Goal: Transaction & Acquisition: Book appointment/travel/reservation

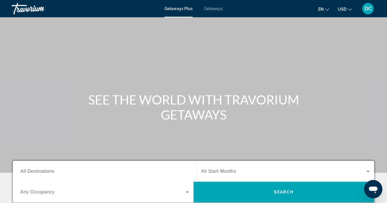
click at [217, 9] on span "Getaways" at bounding box center [213, 8] width 19 height 5
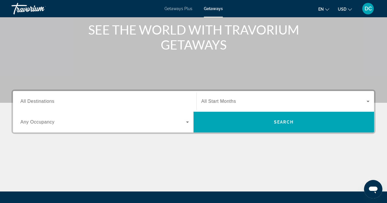
scroll to position [80, 0]
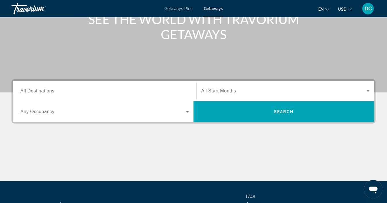
click at [37, 91] on span "All Destinations" at bounding box center [37, 90] width 34 height 5
click at [37, 91] on input "Destination All Destinations" at bounding box center [104, 91] width 169 height 7
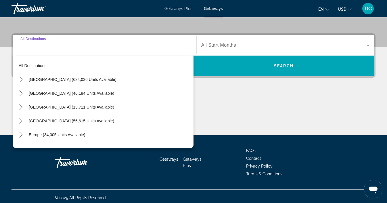
scroll to position [129, 0]
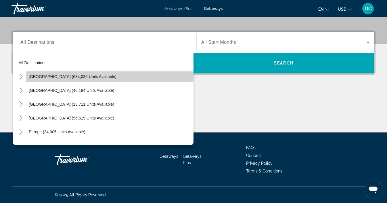
click at [43, 76] on span "[GEOGRAPHIC_DATA] (634,036 units available)" at bounding box center [73, 76] width 88 height 5
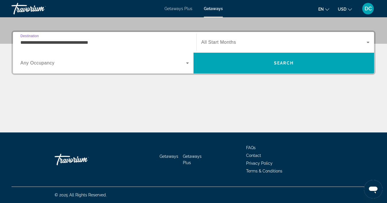
click at [46, 43] on input "**********" at bounding box center [104, 42] width 169 height 7
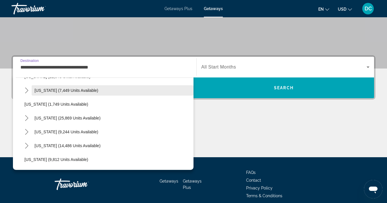
scroll to position [468, 0]
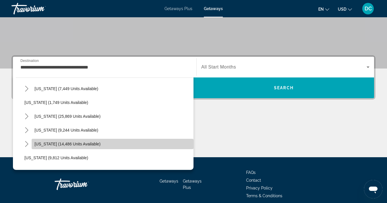
click at [49, 143] on span "[US_STATE] (14,486 units available)" at bounding box center [68, 144] width 66 height 5
type input "**********"
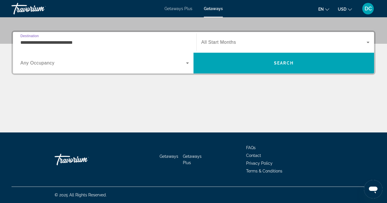
click at [52, 62] on span "Any Occupancy" at bounding box center [37, 62] width 34 height 5
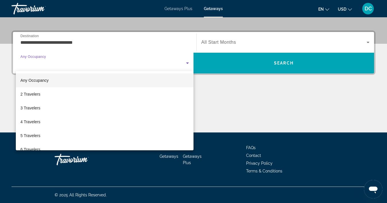
click at [222, 41] on div at bounding box center [193, 101] width 387 height 203
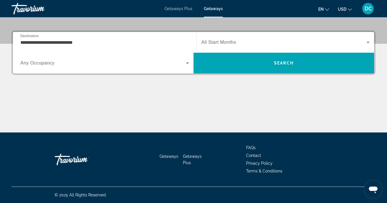
click at [223, 41] on span "All Start Months" at bounding box center [218, 42] width 35 height 5
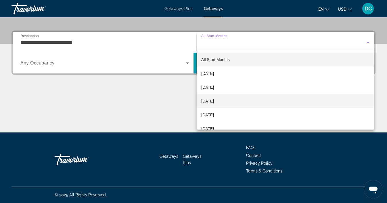
click at [214, 101] on span "[DATE]" at bounding box center [207, 101] width 13 height 7
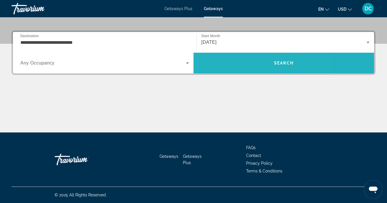
click at [243, 67] on span "Search" at bounding box center [284, 63] width 181 height 14
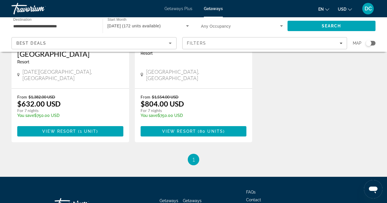
scroll to position [558, 0]
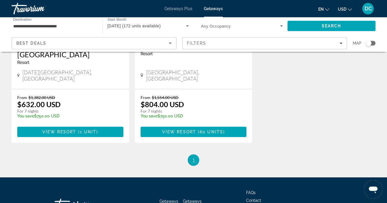
click at [196, 154] on li "You're on page 1" at bounding box center [194, 160] width 12 height 12
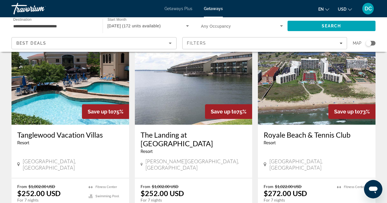
scroll to position [39, 0]
click at [195, 95] on img "Main content" at bounding box center [194, 79] width 118 height 92
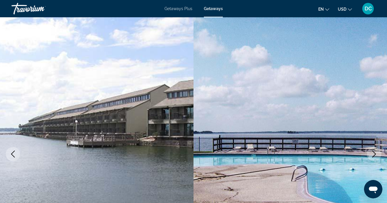
click at [149, 122] on img "Main content" at bounding box center [97, 153] width 194 height 273
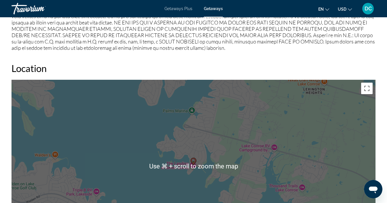
scroll to position [695, 0]
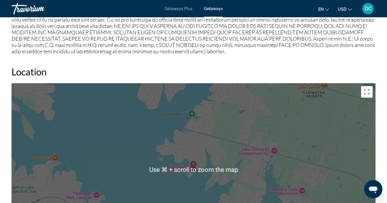
click at [240, 144] on div "To activate drag with keyboard, press Alt + Enter. Once in keyboard drag state,…" at bounding box center [194, 169] width 364 height 173
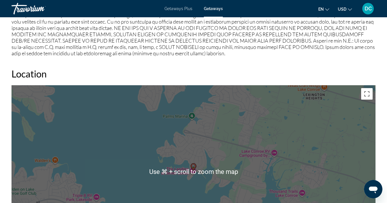
scroll to position [692, 0]
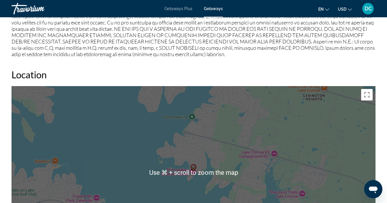
click at [234, 158] on div "To activate drag with keyboard, press Alt + Enter. Once in keyboard drag state,…" at bounding box center [194, 172] width 364 height 173
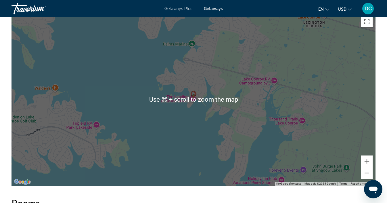
scroll to position [767, 0]
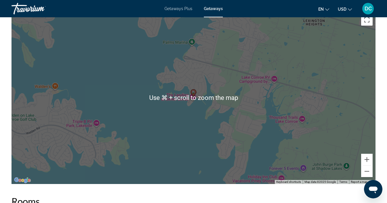
click at [201, 81] on div "To activate drag with keyboard, press Alt + Enter. Once in keyboard drag state,…" at bounding box center [194, 97] width 364 height 173
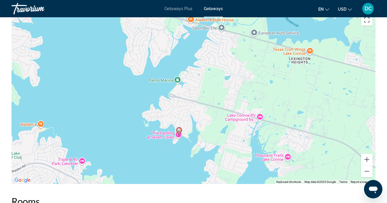
drag, startPoint x: 244, startPoint y: 106, endPoint x: 230, endPoint y: 144, distance: 40.8
click at [230, 144] on div "To activate drag with keyboard, press Alt + Enter. Once in keyboard drag state,…" at bounding box center [194, 97] width 364 height 173
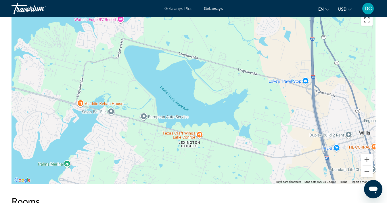
drag, startPoint x: 262, startPoint y: 69, endPoint x: 151, endPoint y: 155, distance: 140.0
click at [151, 155] on div "To activate drag with keyboard, press Alt + Enter. Once in keyboard drag state,…" at bounding box center [194, 97] width 364 height 173
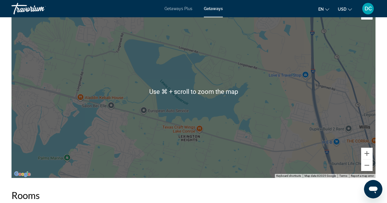
click at [109, 159] on div "To activate drag with keyboard, press Alt + Enter. Once in keyboard drag state,…" at bounding box center [194, 91] width 364 height 173
click at [115, 154] on div "To activate drag with keyboard, press Alt + Enter. Once in keyboard drag state,…" at bounding box center [194, 91] width 364 height 173
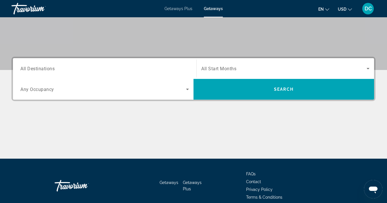
click at [57, 70] on input "Destination All Destinations" at bounding box center [104, 68] width 169 height 7
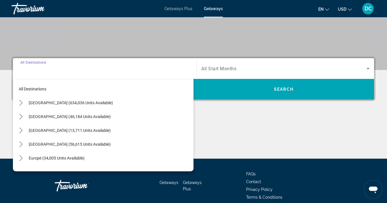
scroll to position [129, 0]
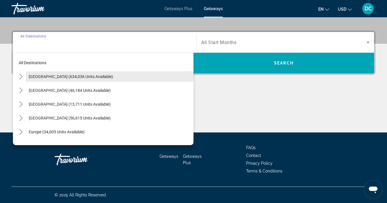
click at [57, 77] on span "[GEOGRAPHIC_DATA] (634,036 units available)" at bounding box center [71, 76] width 84 height 5
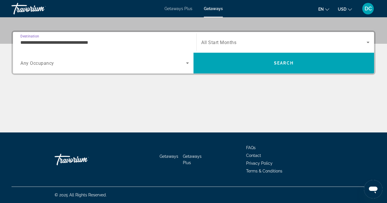
click at [54, 43] on input "**********" at bounding box center [104, 42] width 169 height 7
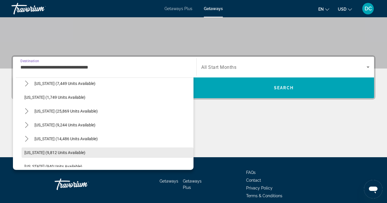
scroll to position [466, 0]
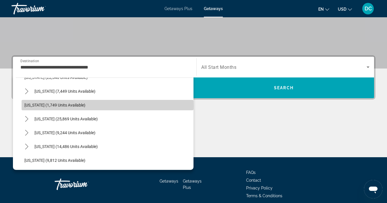
click at [58, 106] on span "[US_STATE] (1,749 units available)" at bounding box center [54, 105] width 61 height 5
type input "**********"
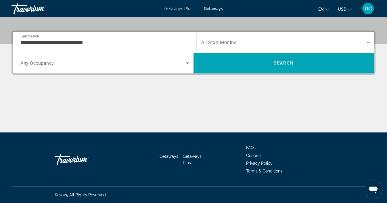
click at [228, 41] on span "All Start Months" at bounding box center [218, 42] width 35 height 5
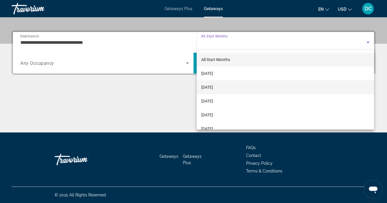
click at [213, 87] on span "[DATE]" at bounding box center [207, 87] width 12 height 7
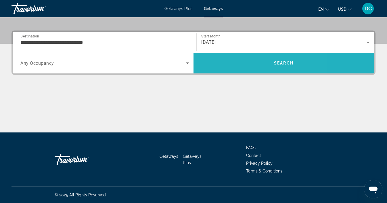
click at [241, 65] on span "Search" at bounding box center [284, 63] width 181 height 14
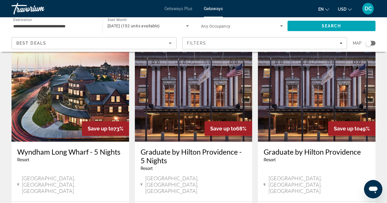
scroll to position [673, 0]
click at [192, 84] on img "Main content" at bounding box center [194, 96] width 118 height 92
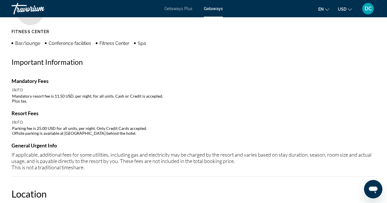
scroll to position [586, 0]
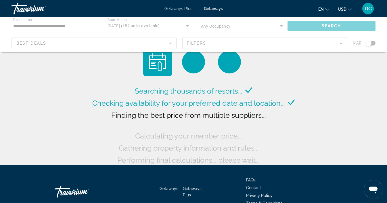
click at [61, 26] on div "Main content" at bounding box center [193, 34] width 387 height 35
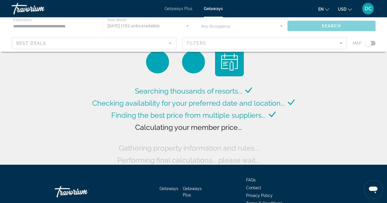
click at [62, 25] on div "Main content" at bounding box center [193, 34] width 387 height 35
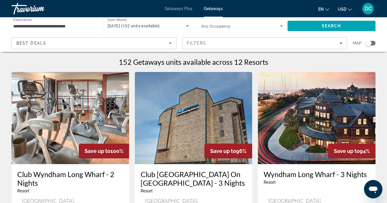
click at [52, 25] on input "**********" at bounding box center [54, 26] width 82 height 7
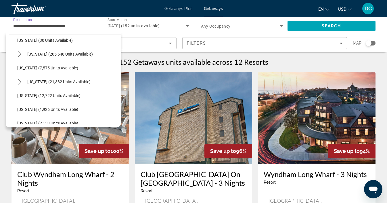
scroll to position [102, 0]
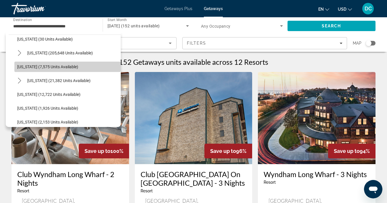
click at [50, 68] on span "[US_STATE] (7,575 units available)" at bounding box center [47, 66] width 61 height 5
type input "**********"
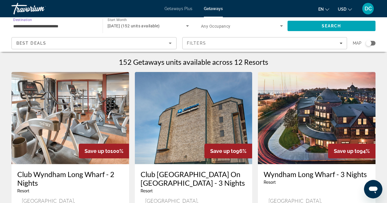
scroll to position [0, 0]
click at [310, 25] on span "Search" at bounding box center [332, 26] width 88 height 14
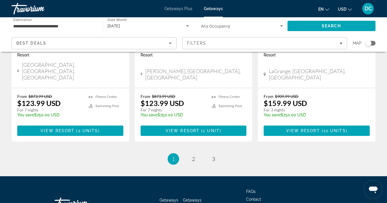
scroll to position [780, 0]
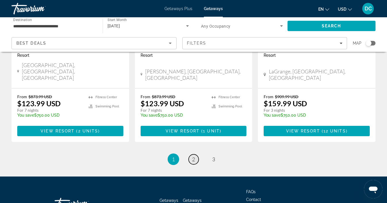
click at [193, 156] on span "2" at bounding box center [193, 159] width 3 height 6
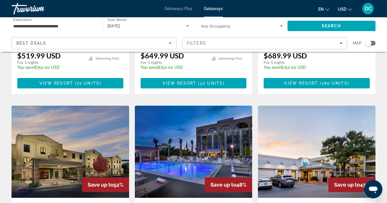
scroll to position [656, 0]
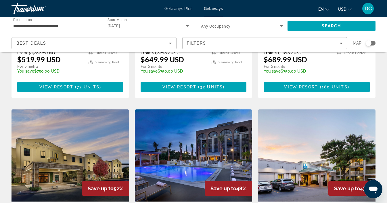
click at [190, 109] on img "Main content" at bounding box center [194, 155] width 118 height 92
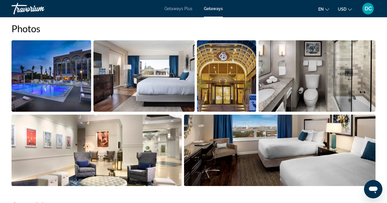
scroll to position [374, 0]
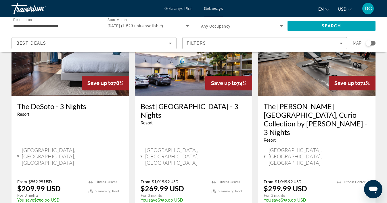
scroll to position [72, 0]
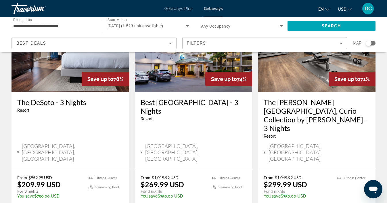
click at [75, 78] on img "Main content" at bounding box center [71, 46] width 118 height 92
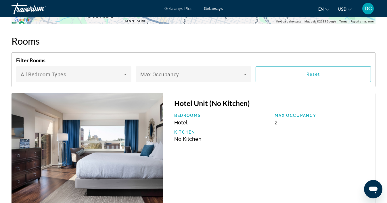
scroll to position [953, 0]
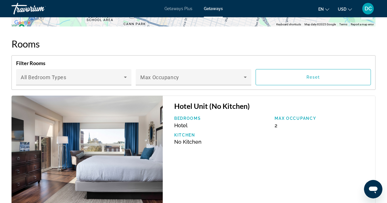
click at [96, 161] on img "Main content" at bounding box center [87, 152] width 151 height 115
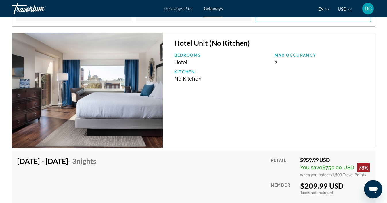
scroll to position [1023, 0]
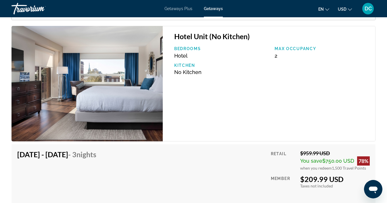
click at [95, 128] on img "Main content" at bounding box center [87, 83] width 151 height 115
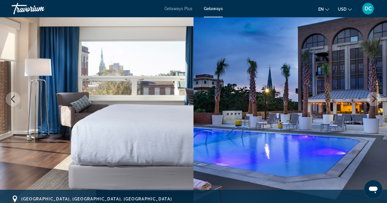
scroll to position [58, 0]
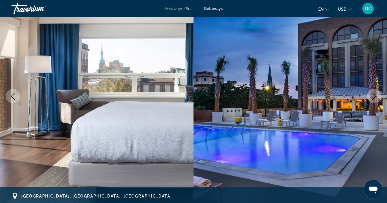
click at [204, 131] on img "Main content" at bounding box center [291, 95] width 194 height 273
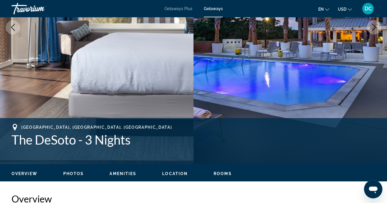
scroll to position [129, 0]
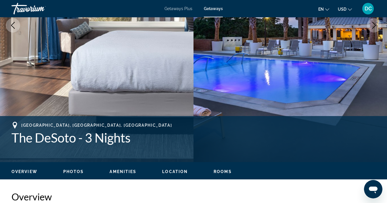
click at [74, 172] on span "Photos" at bounding box center [73, 171] width 21 height 5
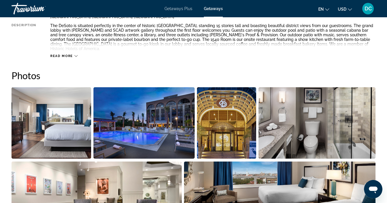
scroll to position [366, 0]
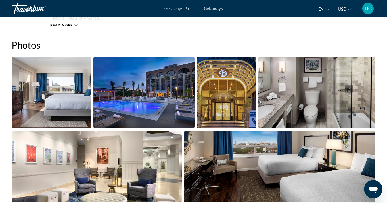
click at [51, 93] on img "Open full-screen image slider" at bounding box center [52, 92] width 80 height 71
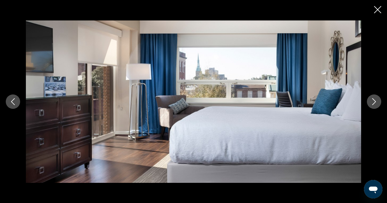
click at [375, 100] on icon "Next image" at bounding box center [374, 101] width 7 height 7
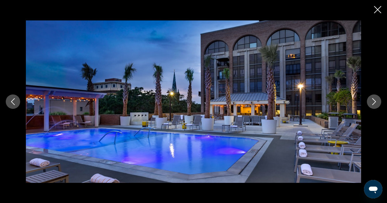
click at [375, 100] on icon "Next image" at bounding box center [374, 101] width 7 height 7
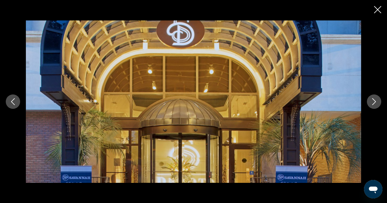
click at [375, 100] on icon "Next image" at bounding box center [374, 101] width 7 height 7
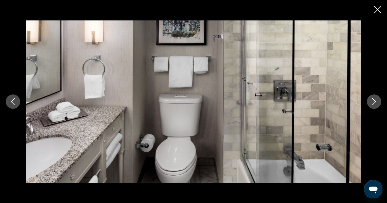
click at [375, 100] on icon "Next image" at bounding box center [374, 101] width 7 height 7
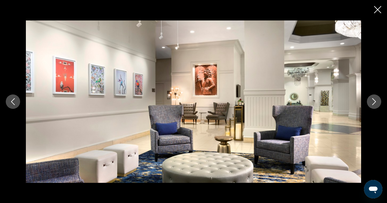
click at [375, 100] on icon "Next image" at bounding box center [374, 101] width 7 height 7
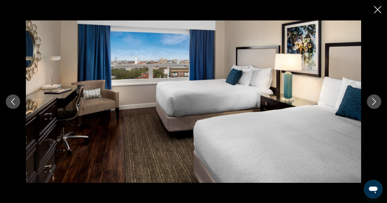
click at [375, 100] on icon "Next image" at bounding box center [374, 101] width 7 height 7
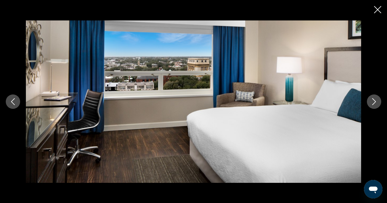
click at [376, 100] on icon "Next image" at bounding box center [374, 101] width 7 height 7
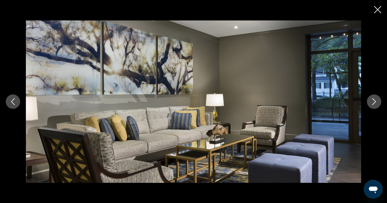
click at [376, 100] on icon "Next image" at bounding box center [374, 101] width 7 height 7
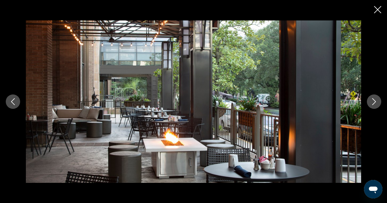
click at [376, 100] on icon "Next image" at bounding box center [374, 101] width 7 height 7
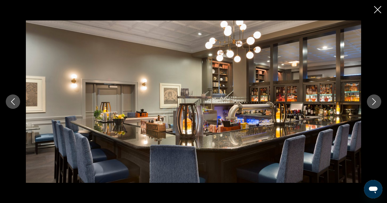
click at [376, 100] on icon "Next image" at bounding box center [374, 101] width 7 height 7
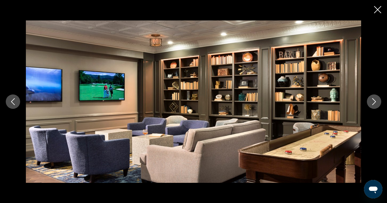
click at [378, 12] on icon "Close slideshow" at bounding box center [377, 9] width 7 height 7
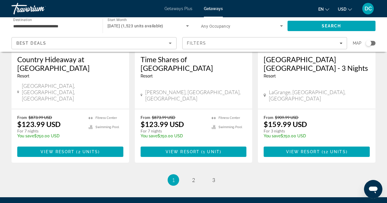
scroll to position [756, 0]
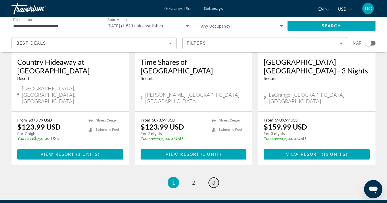
click at [214, 179] on span "3" at bounding box center [213, 182] width 3 height 6
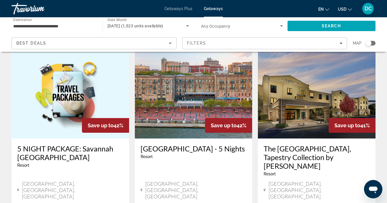
scroll to position [18, 0]
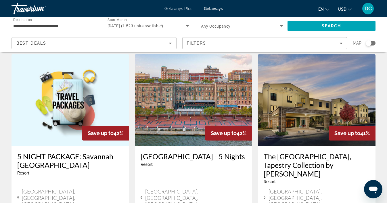
click at [194, 107] on img "Main content" at bounding box center [194, 100] width 118 height 92
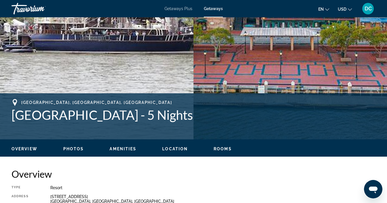
scroll to position [157, 0]
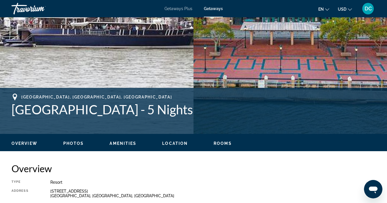
click at [72, 144] on span "Photos" at bounding box center [73, 143] width 21 height 5
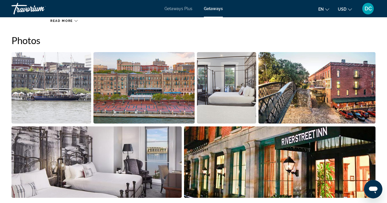
click at [64, 93] on img "Open full-screen image slider" at bounding box center [52, 87] width 80 height 71
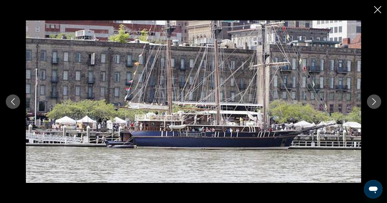
click at [372, 101] on icon "Next image" at bounding box center [374, 101] width 7 height 7
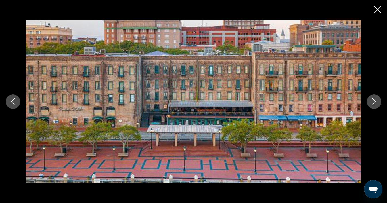
click at [371, 102] on icon "Next image" at bounding box center [374, 101] width 7 height 7
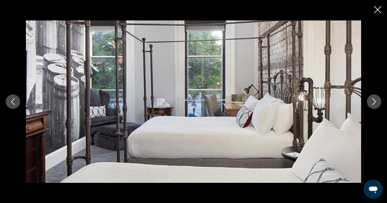
click at [371, 102] on icon "Next image" at bounding box center [374, 101] width 7 height 7
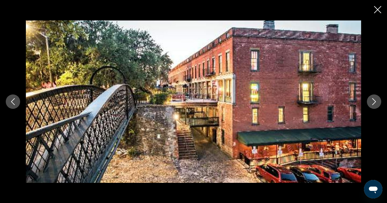
click at [374, 99] on icon "Next image" at bounding box center [374, 101] width 4 height 7
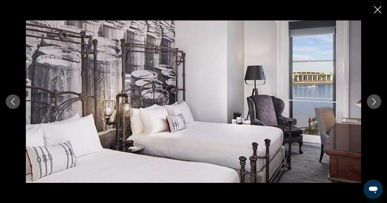
click at [374, 99] on icon "Next image" at bounding box center [374, 101] width 4 height 7
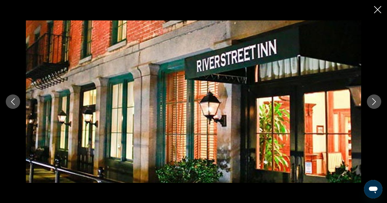
click at [374, 99] on icon "Next image" at bounding box center [374, 101] width 7 height 7
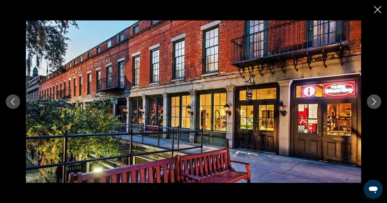
click at [374, 99] on icon "Next image" at bounding box center [374, 101] width 7 height 7
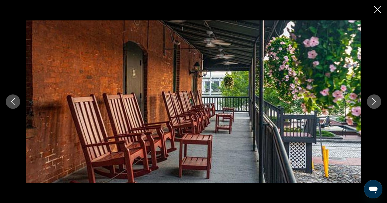
click at [374, 99] on icon "Next image" at bounding box center [374, 101] width 7 height 7
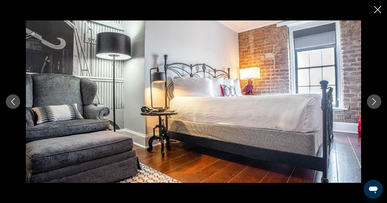
click at [375, 99] on icon "Next image" at bounding box center [374, 101] width 7 height 7
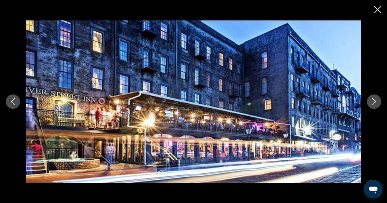
click at [375, 99] on icon "Next image" at bounding box center [374, 101] width 7 height 7
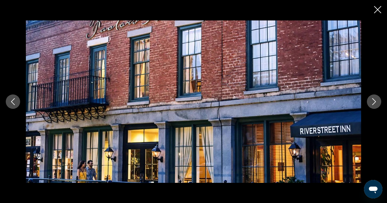
click at [375, 99] on icon "Next image" at bounding box center [374, 101] width 7 height 7
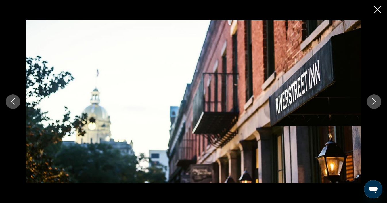
click at [375, 99] on icon "Next image" at bounding box center [374, 101] width 7 height 7
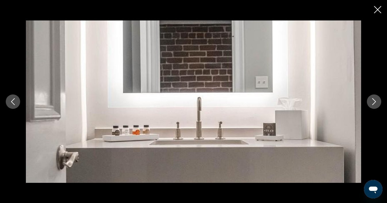
click at [375, 99] on icon "Next image" at bounding box center [374, 101] width 7 height 7
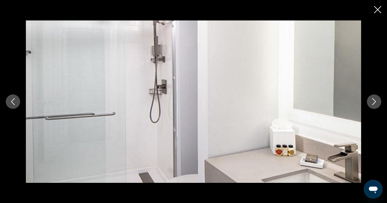
click at [375, 99] on icon "Next image" at bounding box center [374, 101] width 7 height 7
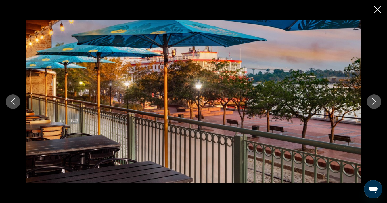
click at [375, 100] on icon "Next image" at bounding box center [374, 101] width 7 height 7
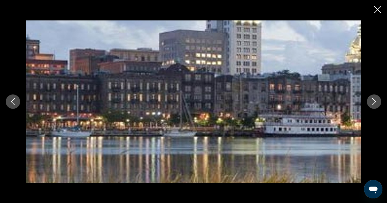
click at [375, 100] on icon "Next image" at bounding box center [374, 101] width 4 height 7
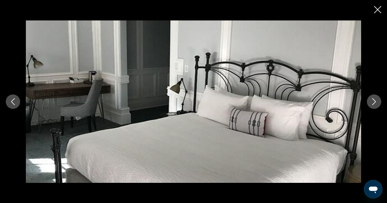
click at [375, 100] on icon "Next image" at bounding box center [374, 101] width 4 height 7
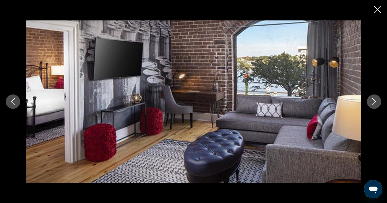
click at [375, 100] on icon "Next image" at bounding box center [374, 101] width 4 height 7
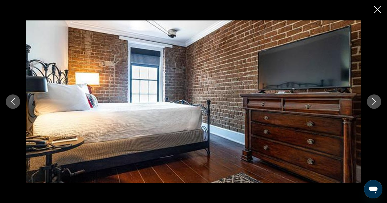
click at [375, 100] on icon "Next image" at bounding box center [374, 101] width 4 height 7
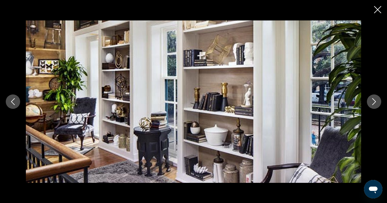
click at [375, 100] on icon "Next image" at bounding box center [374, 101] width 4 height 7
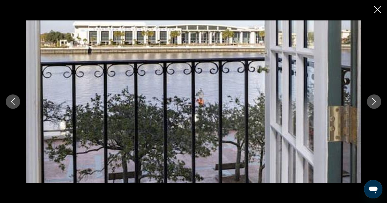
click at [375, 100] on icon "Next image" at bounding box center [374, 101] width 4 height 7
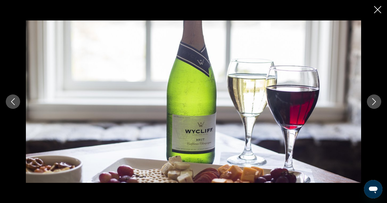
click at [373, 11] on div "prev next" at bounding box center [193, 101] width 387 height 203
click at [378, 11] on icon "Close slideshow" at bounding box center [377, 9] width 7 height 7
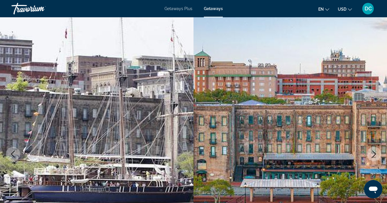
scroll to position [0, 0]
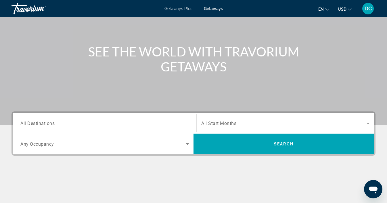
scroll to position [48, 0]
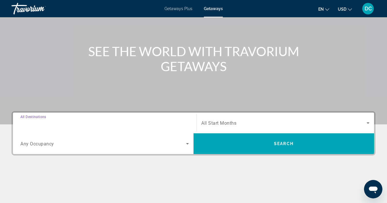
click at [58, 126] on input "Destination All Destinations" at bounding box center [104, 123] width 169 height 7
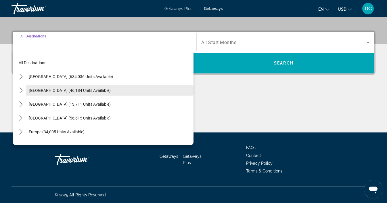
scroll to position [0, 0]
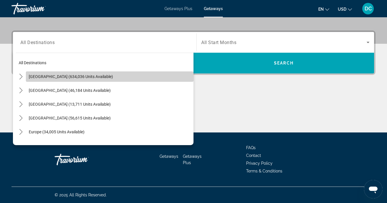
click at [65, 76] on span "[GEOGRAPHIC_DATA] (634,036 units available)" at bounding box center [71, 76] width 84 height 5
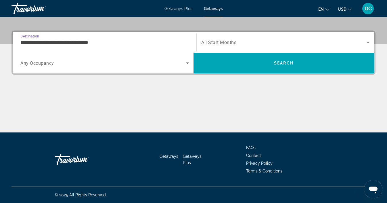
click at [85, 41] on input "**********" at bounding box center [104, 42] width 169 height 7
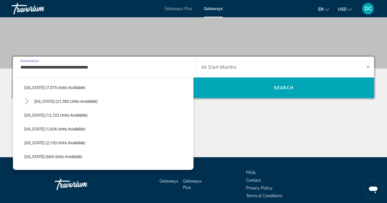
scroll to position [125, 0]
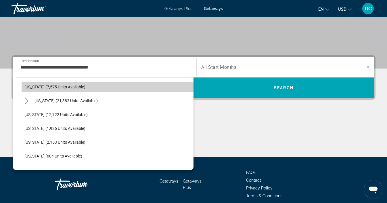
click at [61, 87] on span "[US_STATE] (7,575 units available)" at bounding box center [54, 87] width 61 height 5
type input "**********"
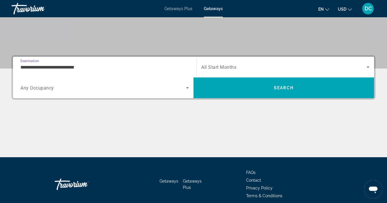
scroll to position [129, 0]
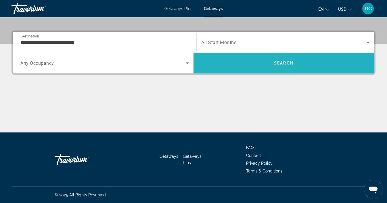
click at [225, 62] on span "Search" at bounding box center [284, 63] width 181 height 14
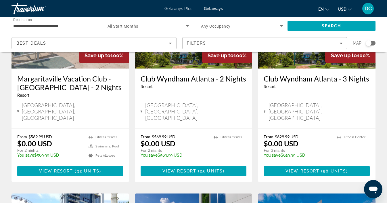
scroll to position [94, 0]
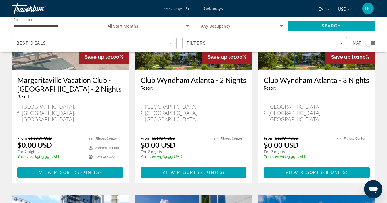
click at [173, 135] on span "$569.99 USD" at bounding box center [164, 137] width 24 height 5
click at [177, 170] on span "View Resort" at bounding box center [180, 172] width 34 height 5
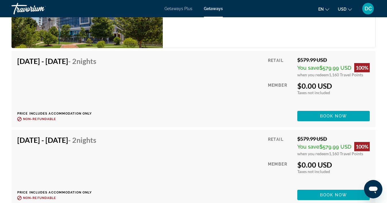
scroll to position [1275, 0]
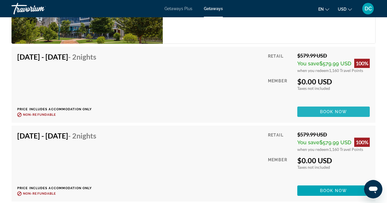
click at [327, 109] on span "Book now" at bounding box center [333, 111] width 27 height 5
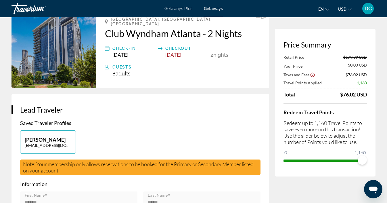
scroll to position [41, 0]
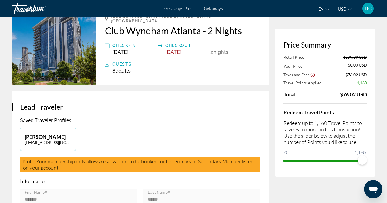
click at [60, 132] on button "[PERSON_NAME] [EMAIL_ADDRESS][DOMAIN_NAME]" at bounding box center [48, 138] width 56 height 23
type input "******"
type input "*****"
type input "**********"
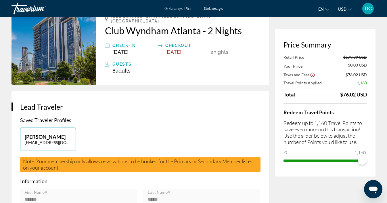
type input "********"
type input "*****"
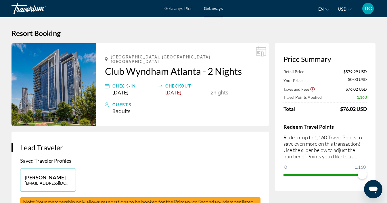
scroll to position [0, 0]
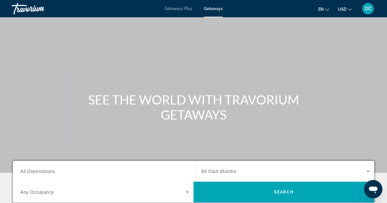
click at [106, 71] on div "Main content" at bounding box center [193, 86] width 387 height 173
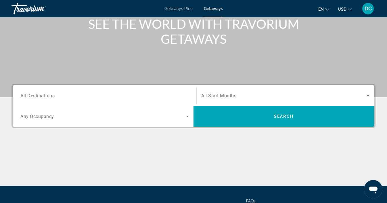
scroll to position [83, 0]
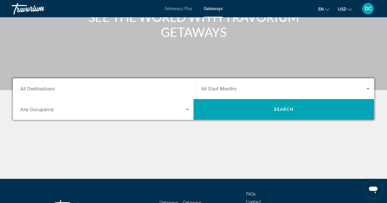
click at [59, 88] on input "Destination All Destinations" at bounding box center [104, 88] width 169 height 7
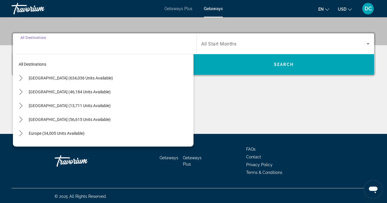
scroll to position [129, 0]
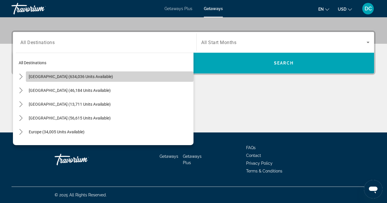
click at [63, 77] on span "[GEOGRAPHIC_DATA] (634,036 units available)" at bounding box center [71, 76] width 84 height 5
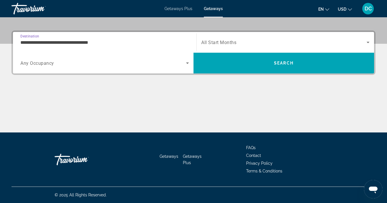
click at [61, 42] on input "**********" at bounding box center [104, 42] width 169 height 7
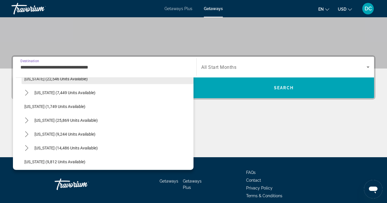
scroll to position [465, 0]
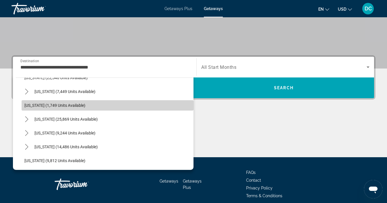
click at [59, 104] on span "[US_STATE] (1,749 units available)" at bounding box center [54, 105] width 61 height 5
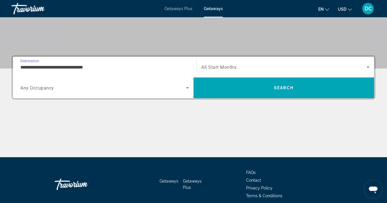
scroll to position [129, 0]
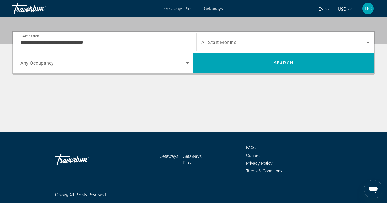
click at [236, 44] on span "All Start Months" at bounding box center [218, 42] width 35 height 5
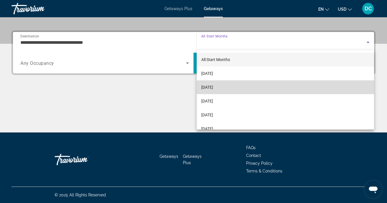
click at [213, 87] on span "[DATE]" at bounding box center [207, 87] width 12 height 7
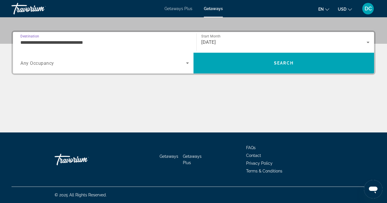
click at [92, 41] on input "**********" at bounding box center [104, 42] width 169 height 7
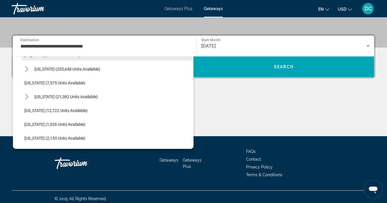
scroll to position [113, 0]
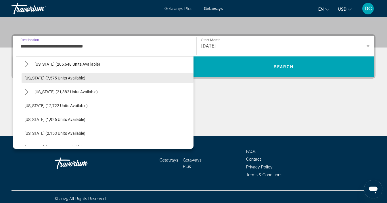
click at [60, 77] on span "[US_STATE] (7,575 units available)" at bounding box center [54, 78] width 61 height 5
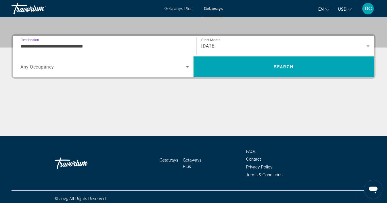
type input "**********"
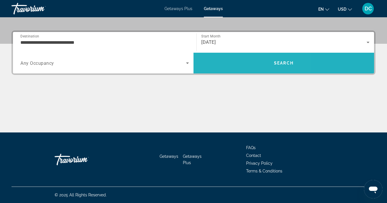
click at [233, 62] on span "Search" at bounding box center [284, 63] width 181 height 14
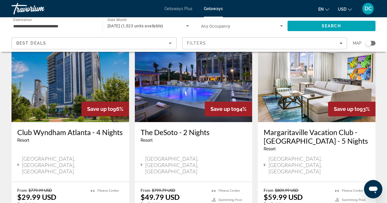
scroll to position [258, 0]
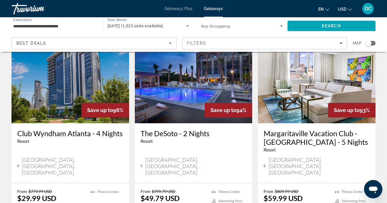
click at [196, 84] on img "Main content" at bounding box center [194, 77] width 118 height 92
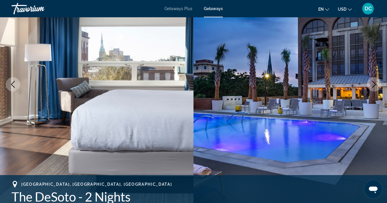
scroll to position [75, 0]
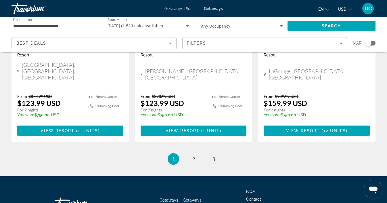
scroll to position [780, 0]
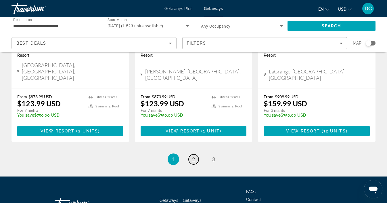
click at [193, 156] on span "2" at bounding box center [193, 159] width 3 height 6
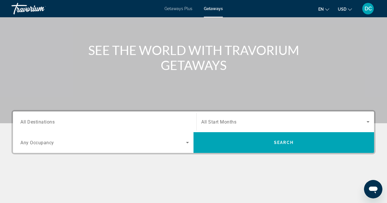
scroll to position [56, 0]
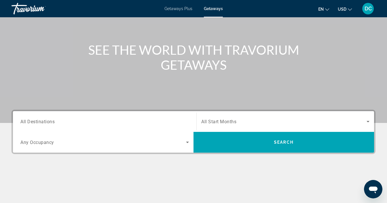
click at [68, 120] on input "Destination All Destinations" at bounding box center [104, 121] width 169 height 7
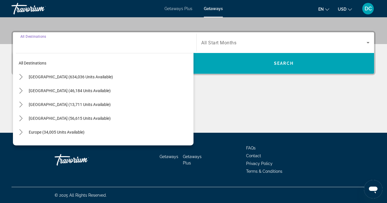
scroll to position [129, 0]
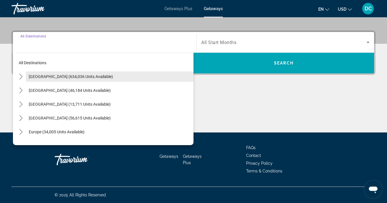
click at [68, 77] on span "[GEOGRAPHIC_DATA] (634,036 units available)" at bounding box center [71, 76] width 84 height 5
type input "**********"
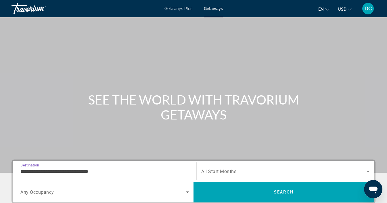
scroll to position [0, 0]
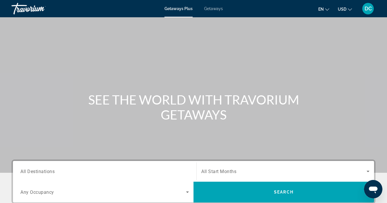
click at [347, 8] on button "USD USD ($) MXN (Mex$) CAD (Can$) GBP (£) EUR (€) AUD (A$) NZD (NZ$) CNY (CN¥)" at bounding box center [345, 9] width 14 height 8
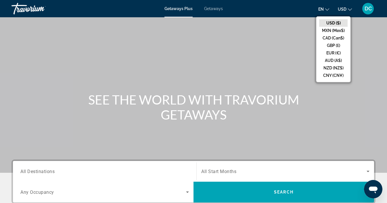
click at [367, 12] on div "DC" at bounding box center [368, 9] width 12 height 12
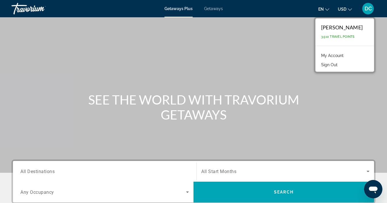
click at [337, 65] on button "Sign Out" at bounding box center [329, 64] width 22 height 7
